Goal: Entertainment & Leisure: Consume media (video, audio)

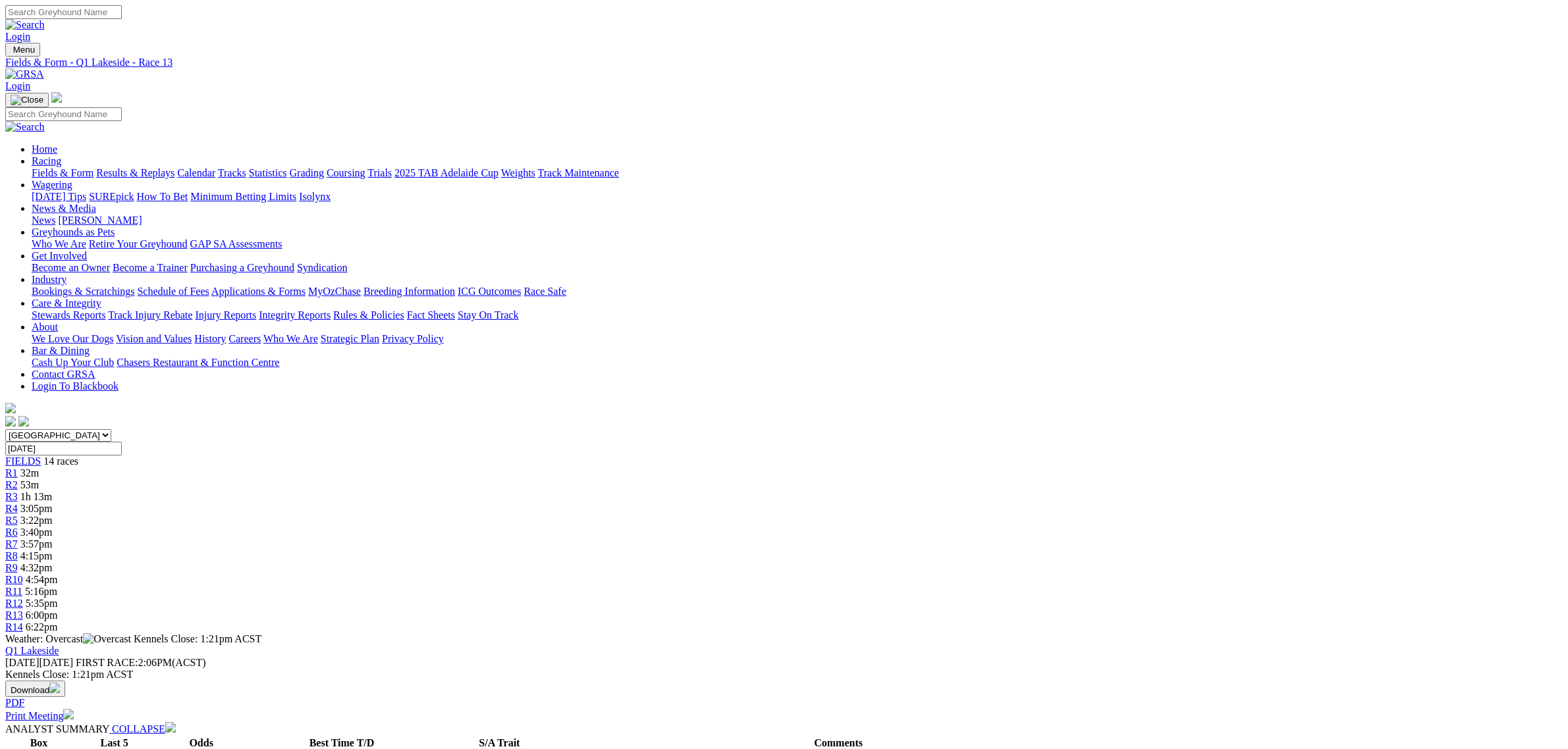
click at [94, 167] on link "Fields & Form" at bounding box center [63, 173] width 62 height 12
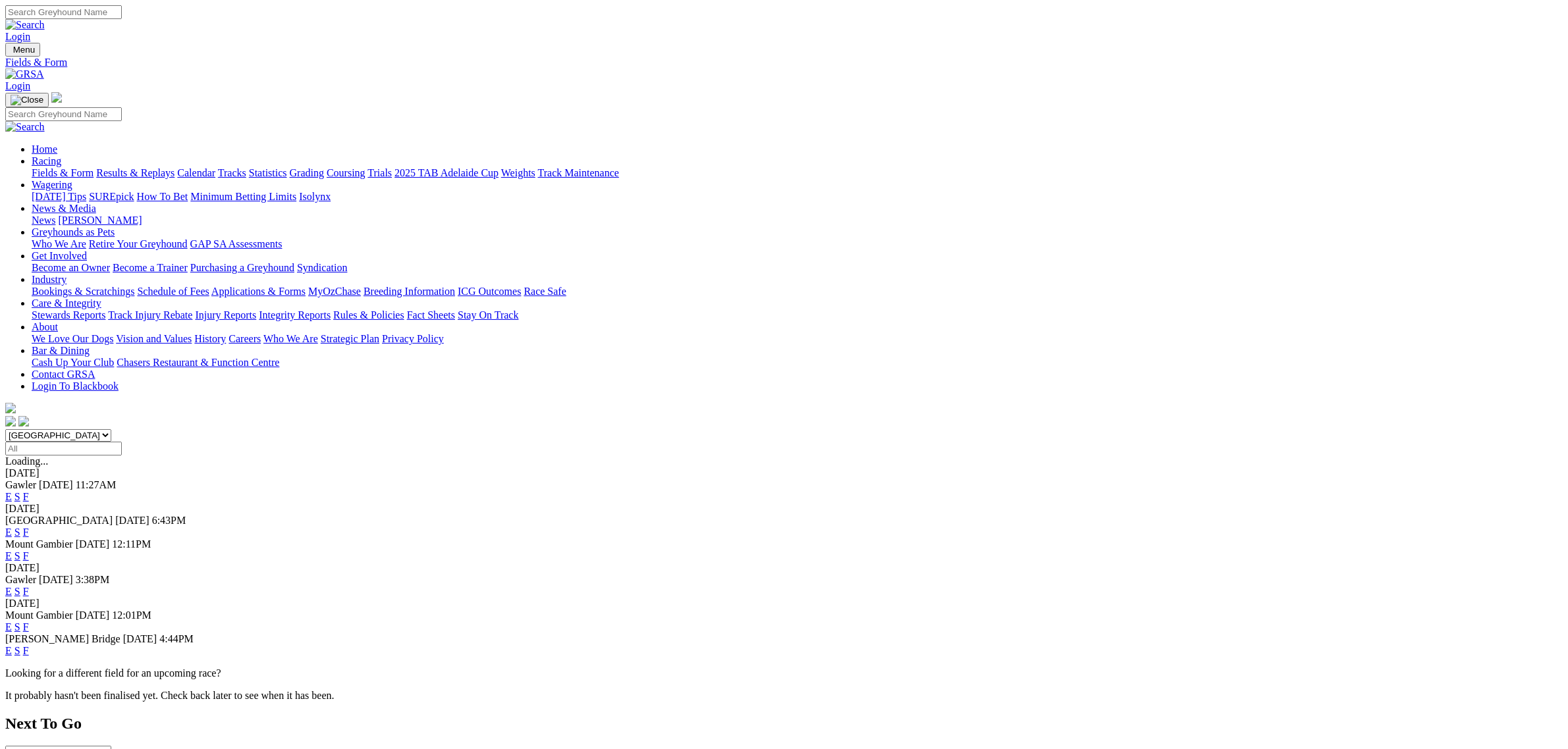
click at [112, 430] on select "[GEOGRAPHIC_DATA] [GEOGRAPHIC_DATA] [GEOGRAPHIC_DATA] [GEOGRAPHIC_DATA] [GEOGRA…" at bounding box center [58, 435] width 106 height 12
select select "QLD"
click at [112, 430] on select "South Australia New South Wales Northern Territory Queensland Tasmania Victoria…" at bounding box center [58, 435] width 106 height 12
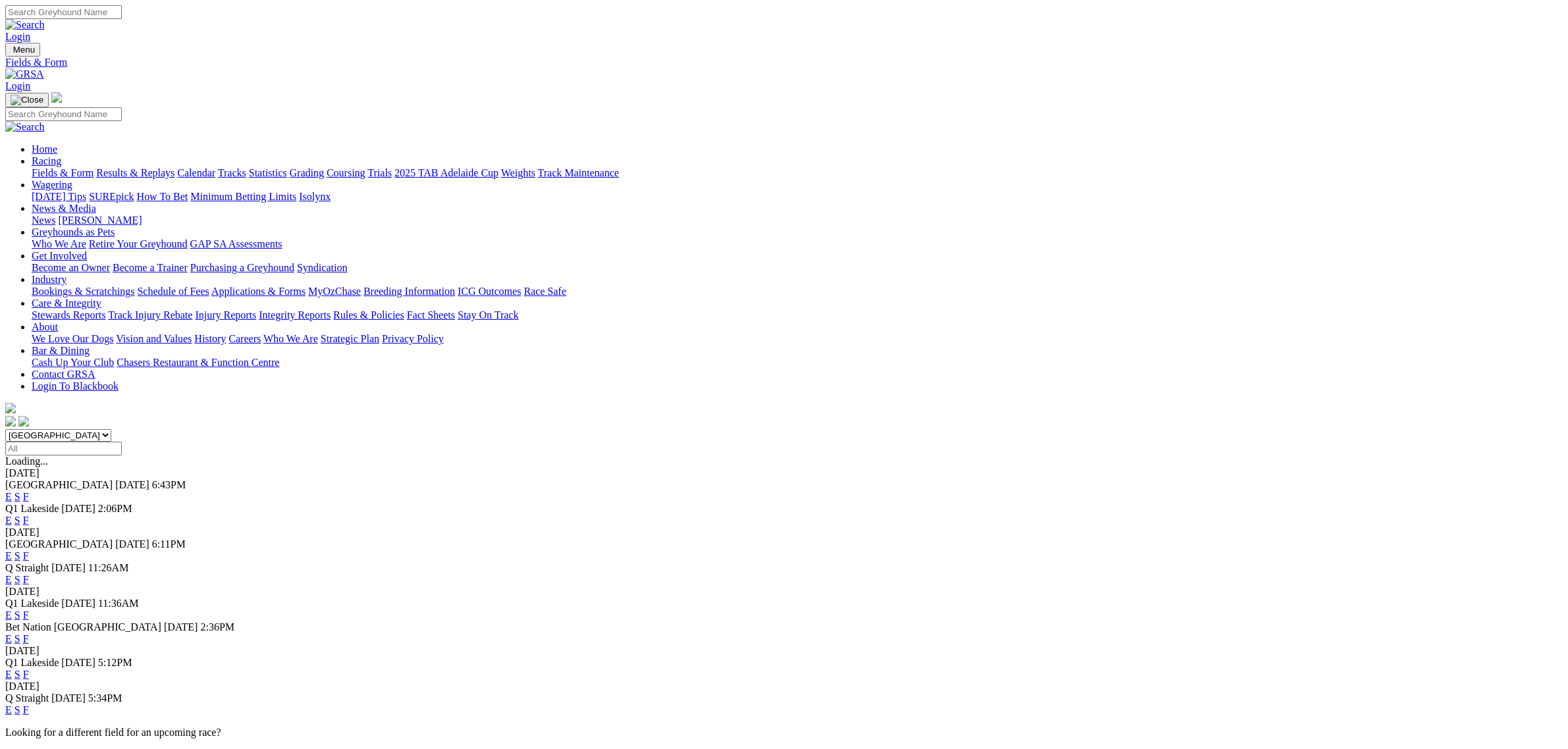
click at [12, 633] on link "E" at bounding box center [8, 639] width 6 height 12
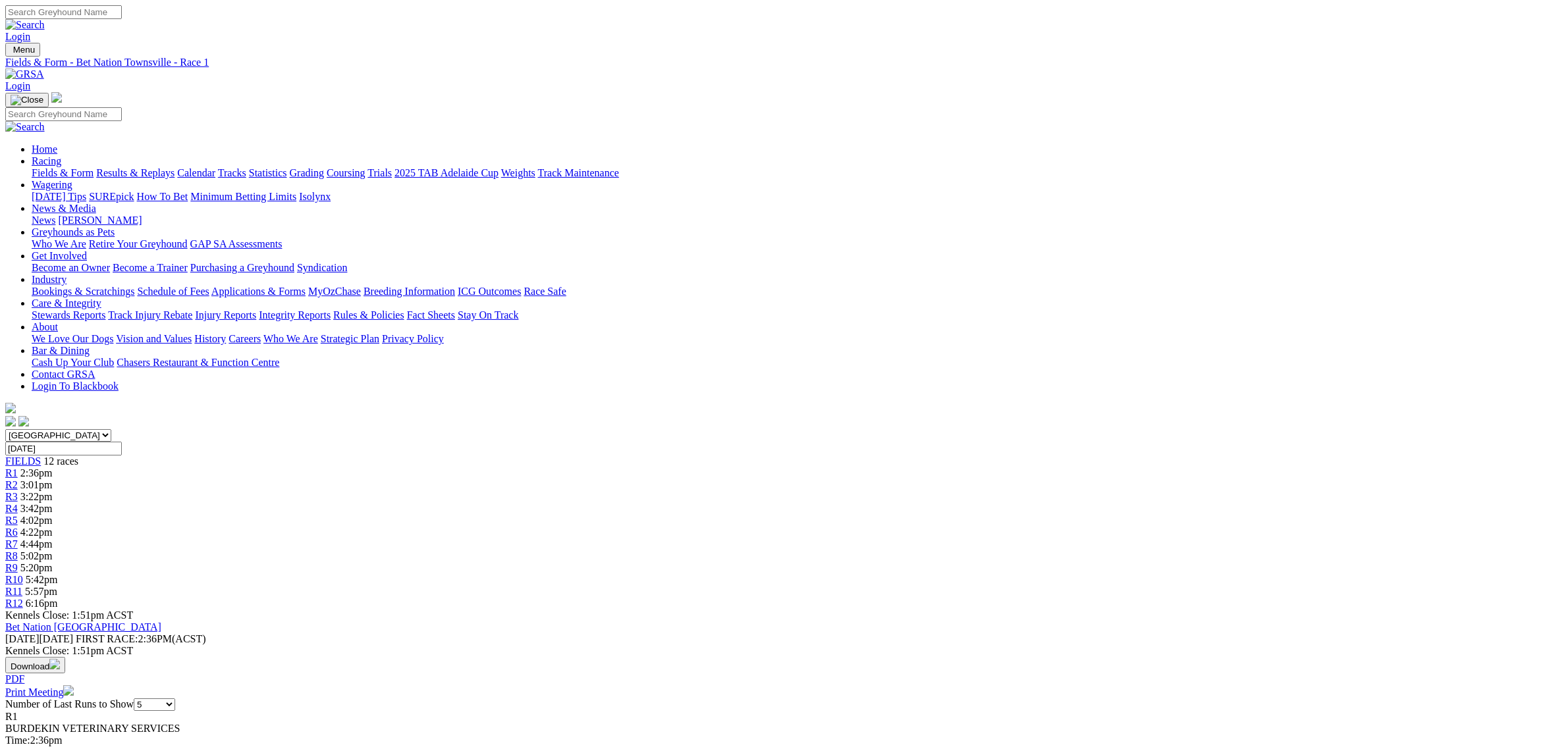
click at [666, 503] on div "R4 3:42pm" at bounding box center [784, 509] width 1558 height 12
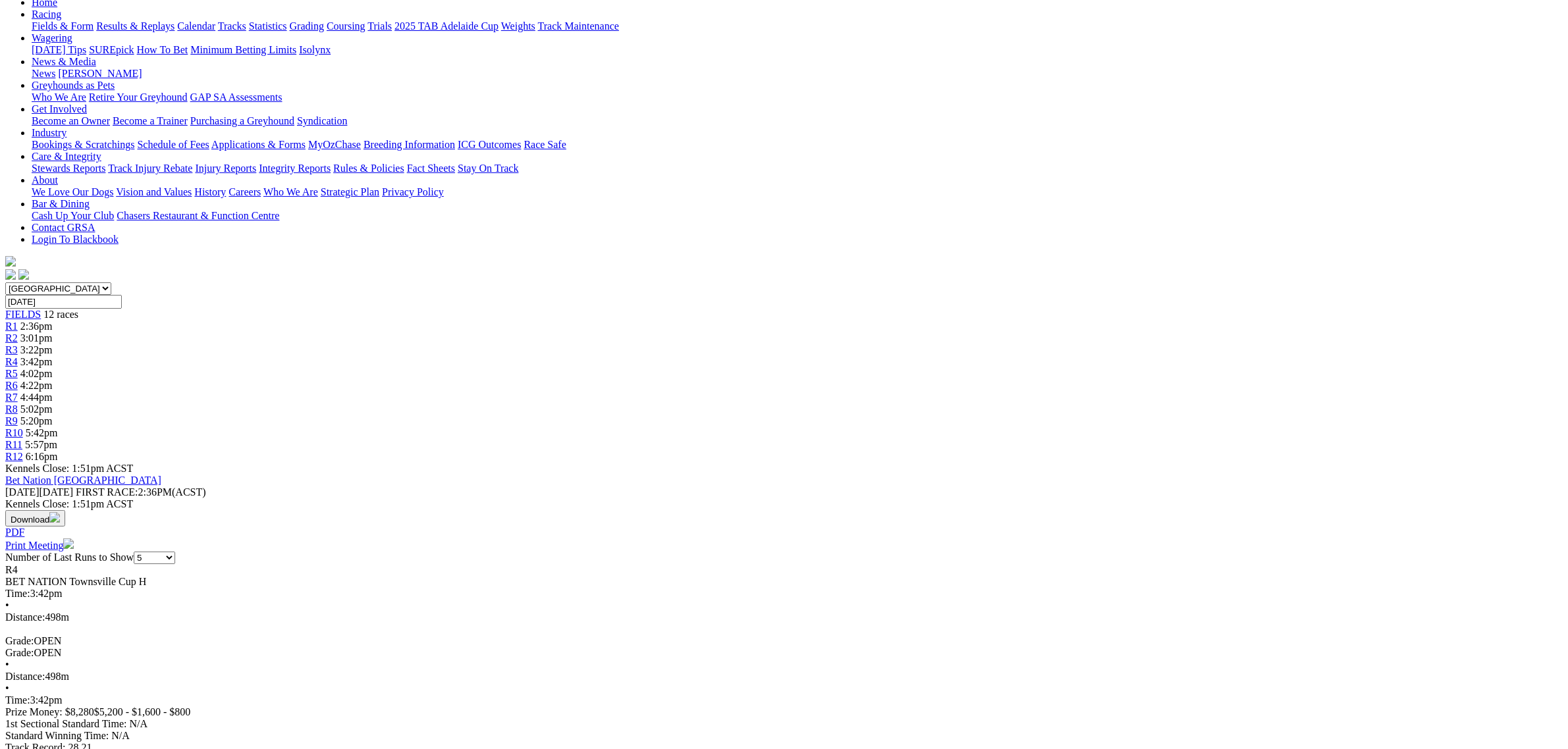
scroll to position [165, 0]
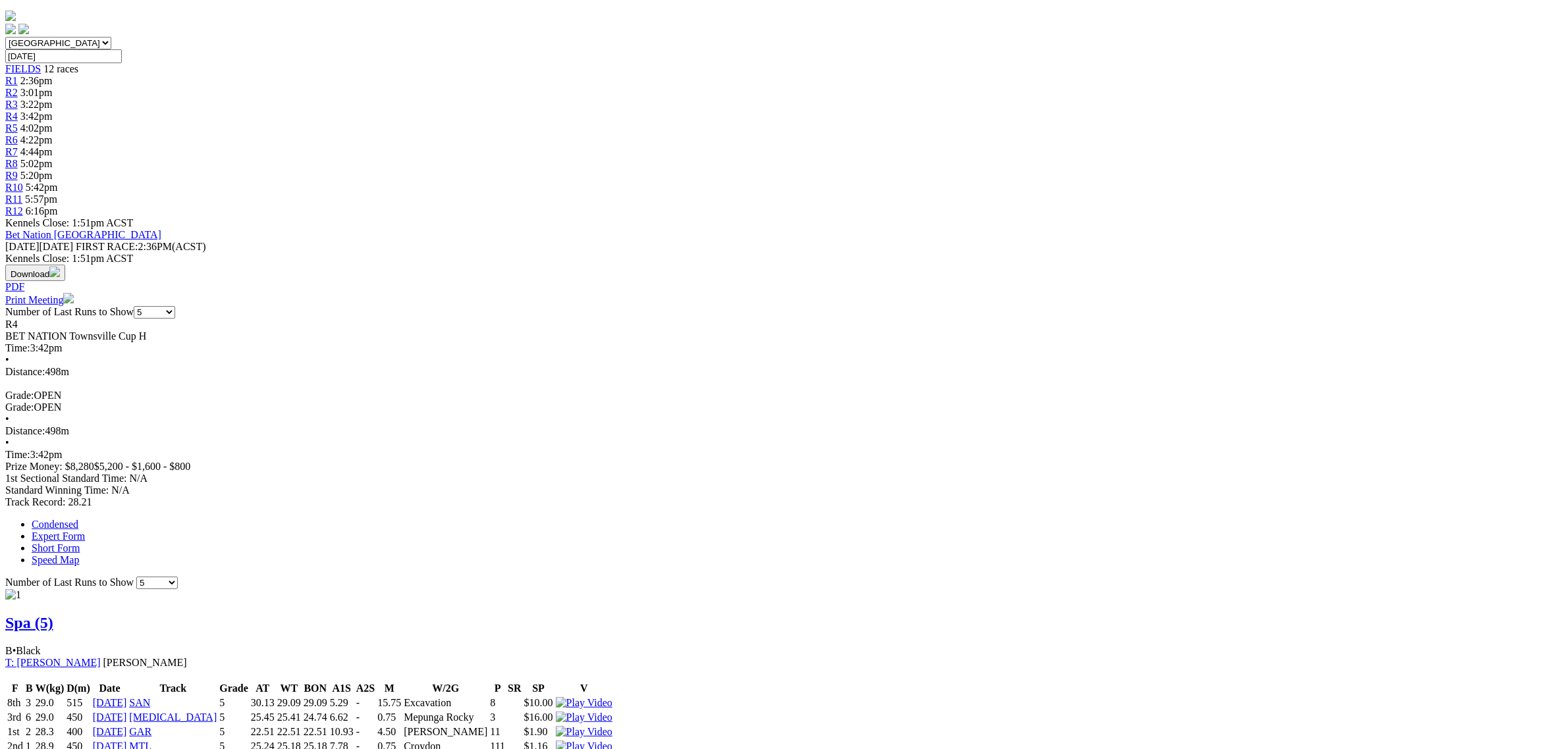
scroll to position [412, 0]
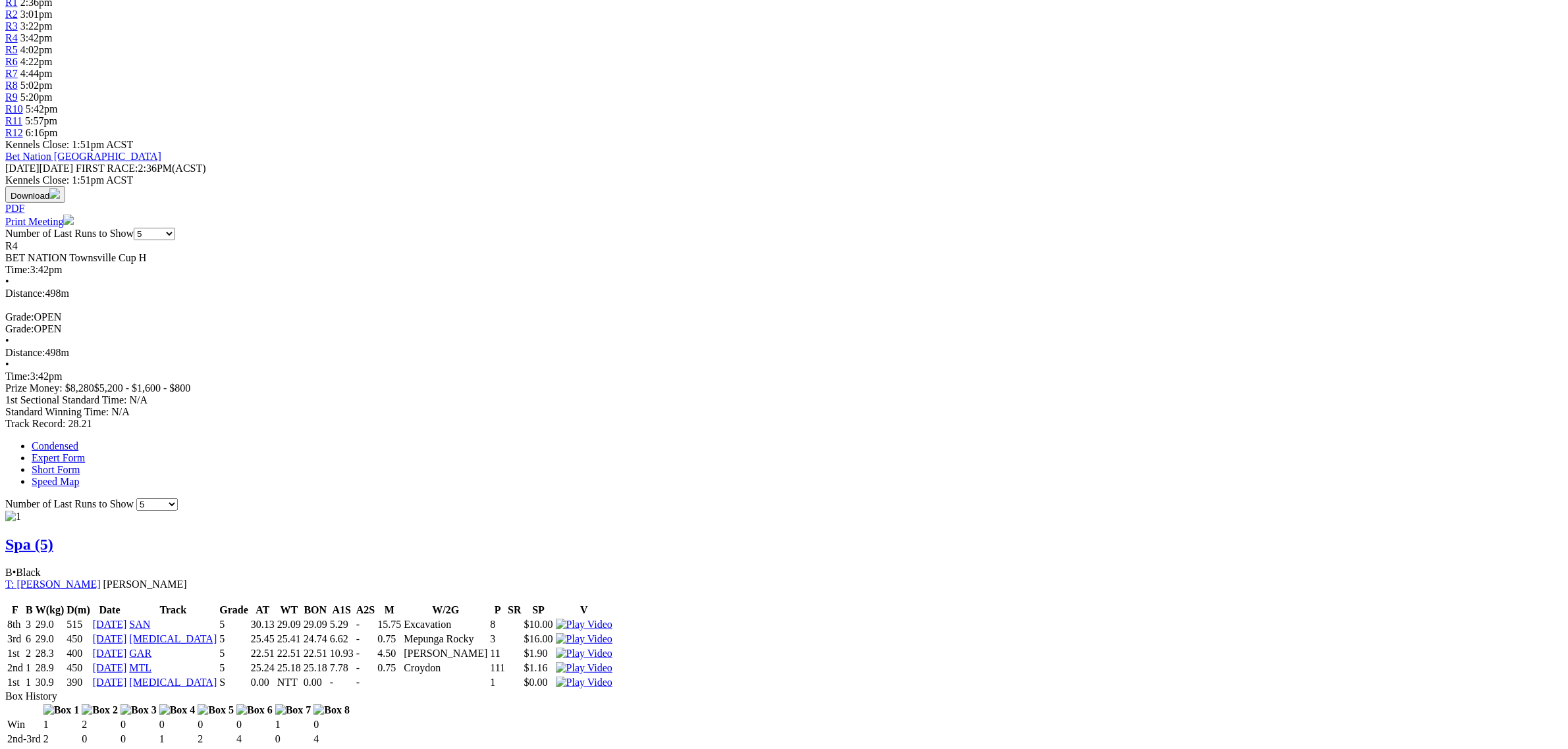
scroll to position [494, 0]
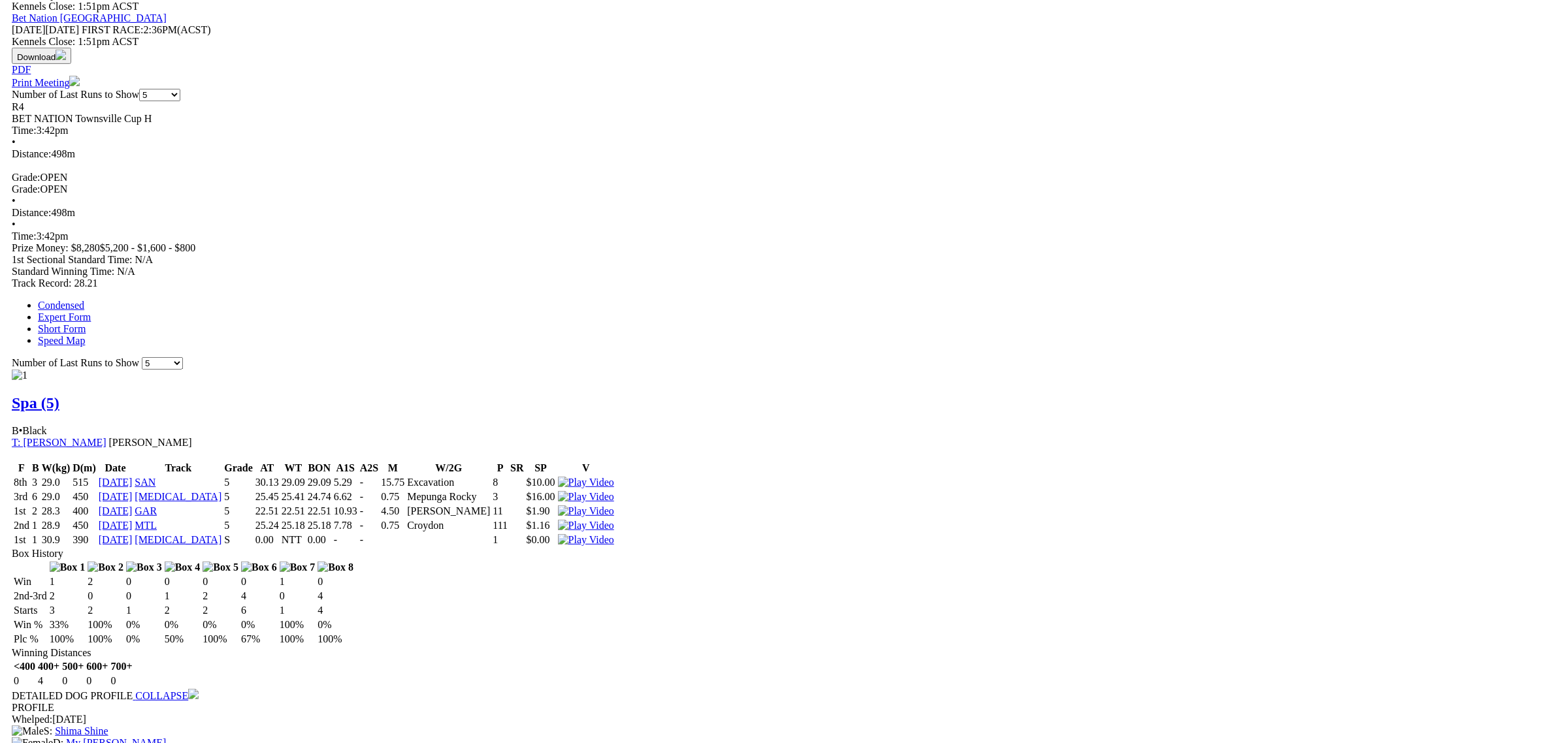
scroll to position [817, 0]
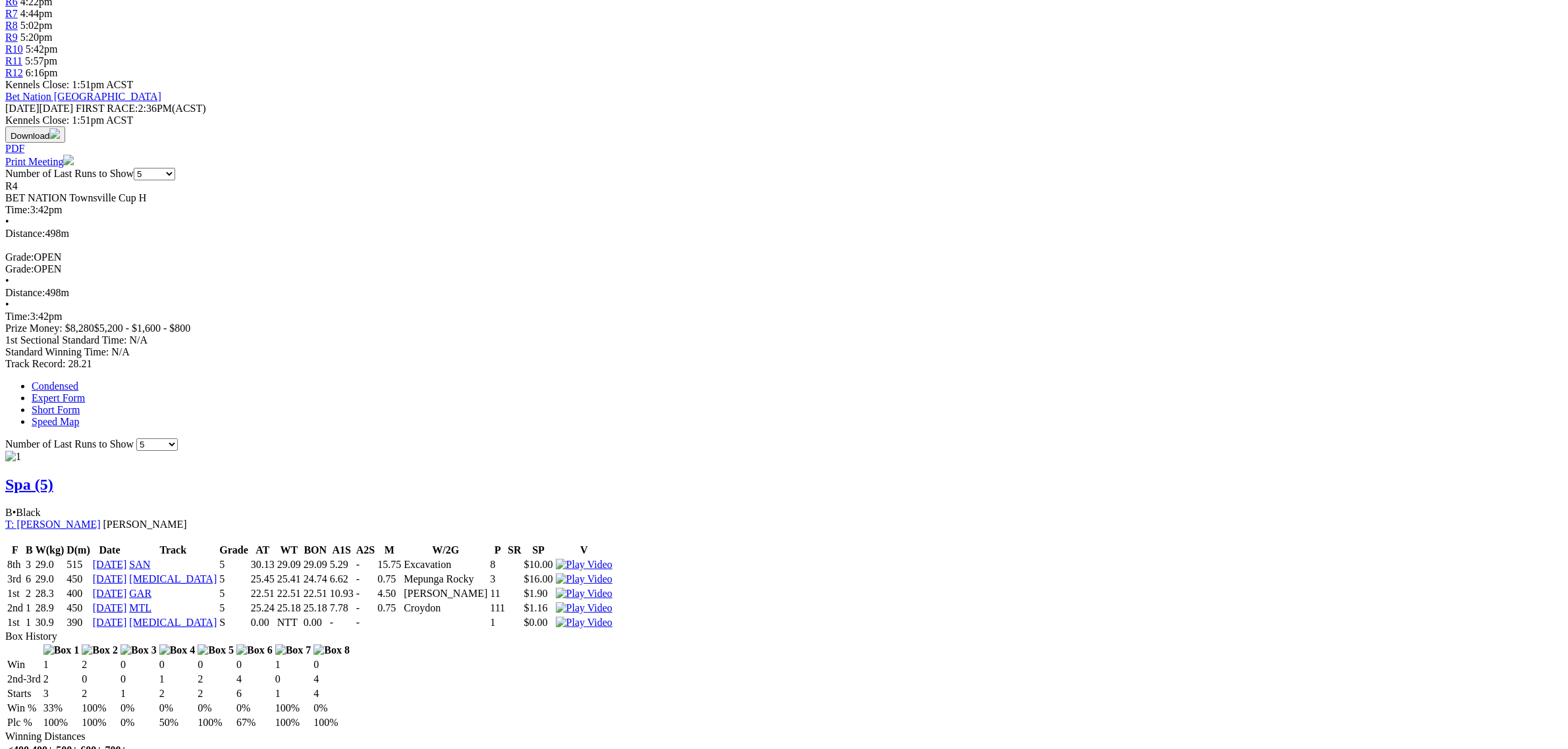
scroll to position [494, 0]
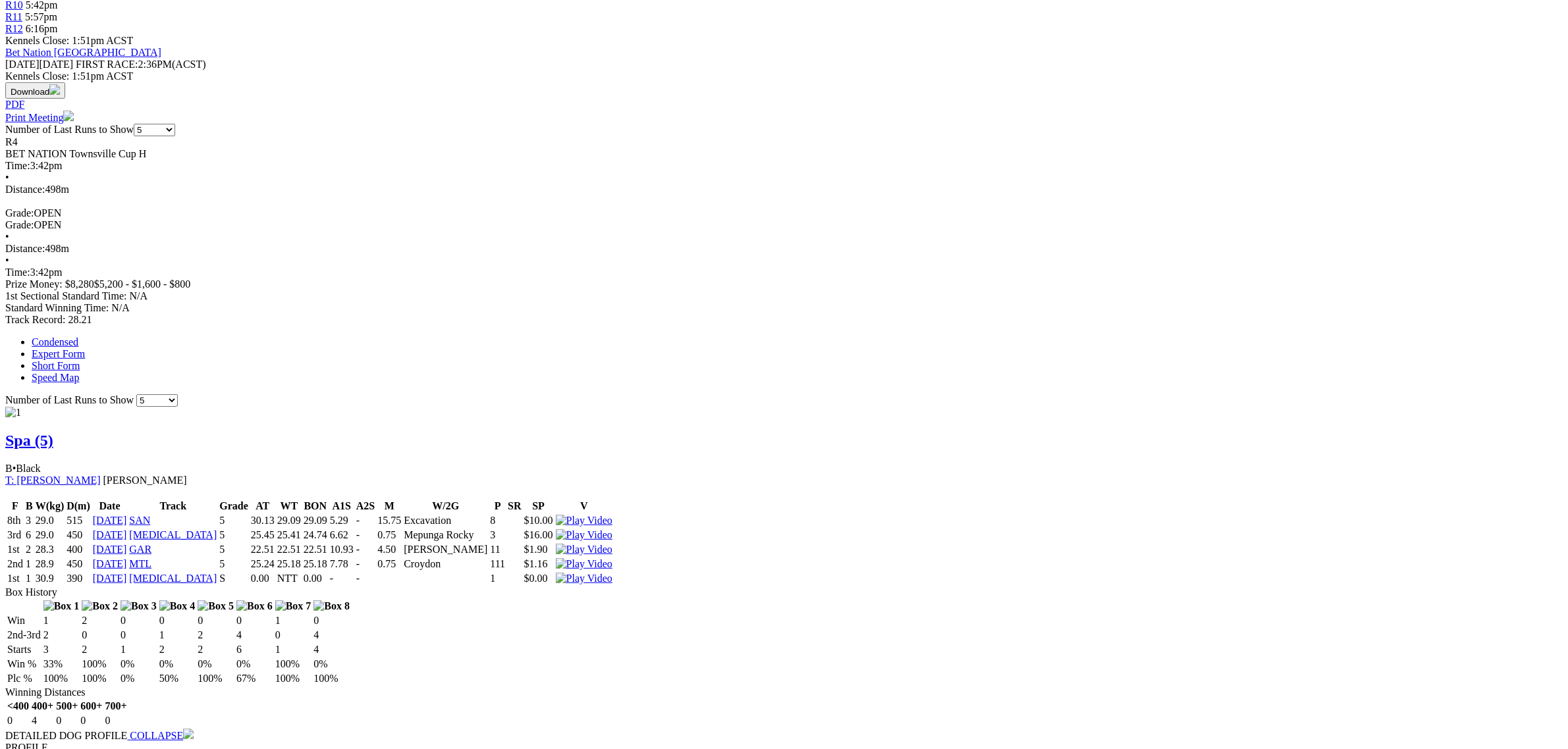
scroll to position [576, 0]
